Goal: Information Seeking & Learning: Understand process/instructions

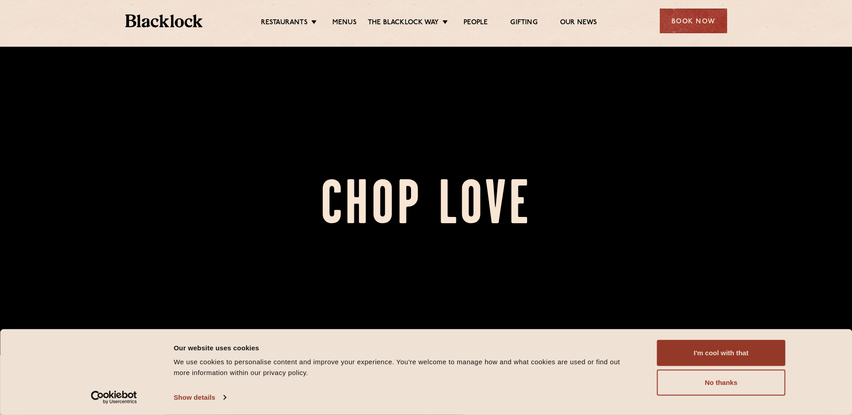
scroll to position [180, 0]
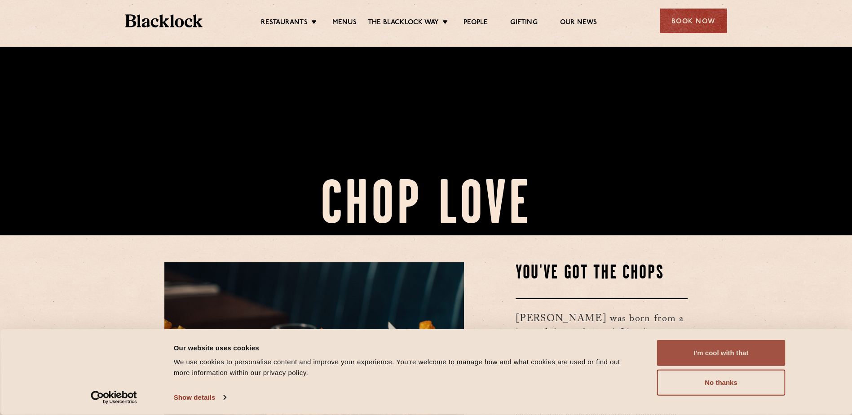
click at [716, 344] on button "I'm cool with that" at bounding box center [721, 353] width 128 height 26
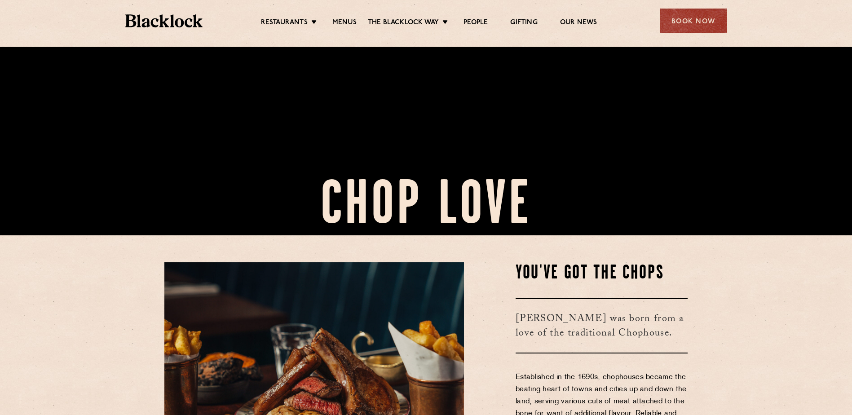
click at [331, 26] on li "Menus" at bounding box center [344, 23] width 47 height 10
click at [338, 23] on link "Menus" at bounding box center [344, 23] width 24 height 10
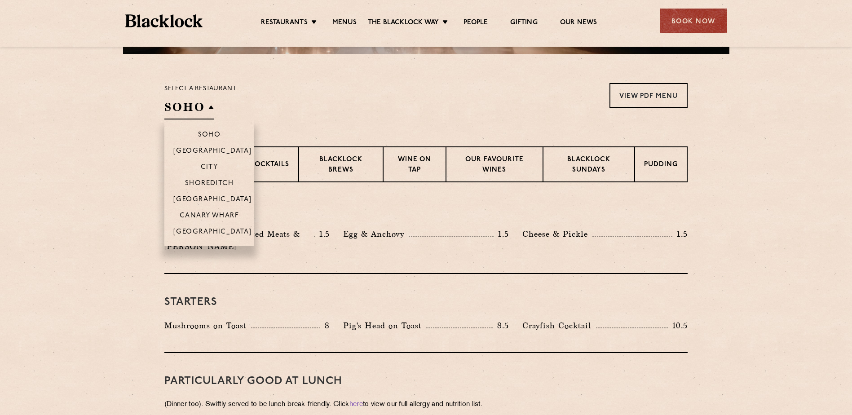
click at [208, 109] on h2 "SOHO" at bounding box center [188, 109] width 49 height 20
click at [201, 213] on p "Canary Wharf" at bounding box center [209, 216] width 59 height 9
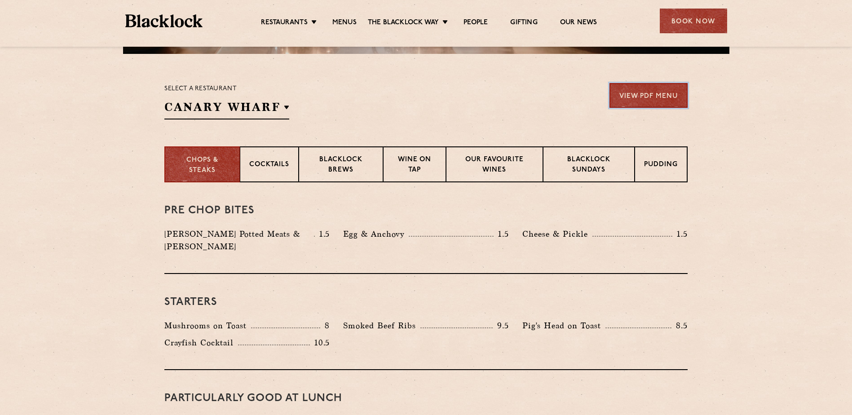
click at [659, 97] on link "View PDF Menu" at bounding box center [648, 95] width 78 height 25
